Goal: Communication & Community: Answer question/provide support

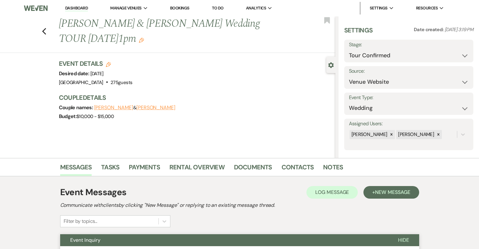
select select "4"
select select "5"
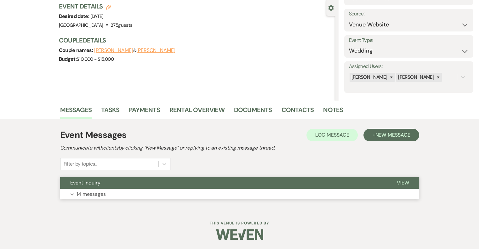
click at [98, 192] on p "14 messages" at bounding box center [91, 194] width 29 height 8
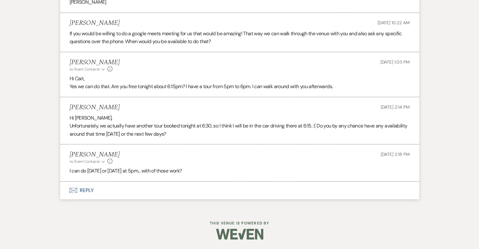
scroll to position [1831, 0]
